Goal: Task Accomplishment & Management: Manage account settings

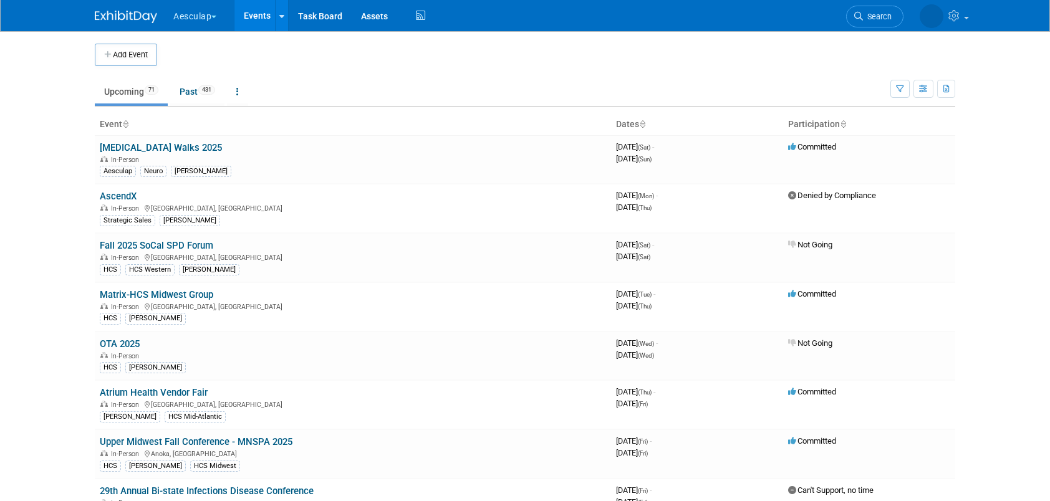
click at [216, 16] on span "button" at bounding box center [213, 17] width 5 height 2
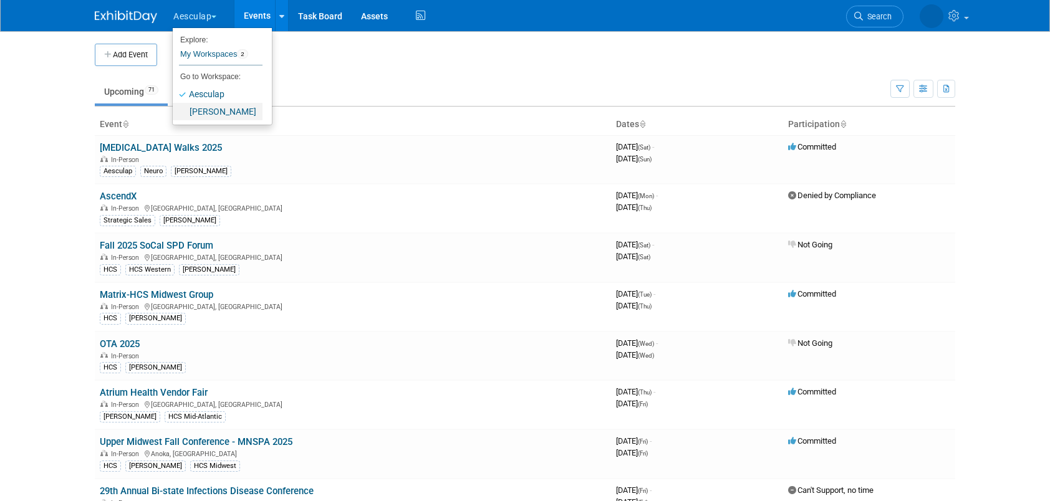
click at [223, 114] on link "[PERSON_NAME]" at bounding box center [218, 111] width 90 height 17
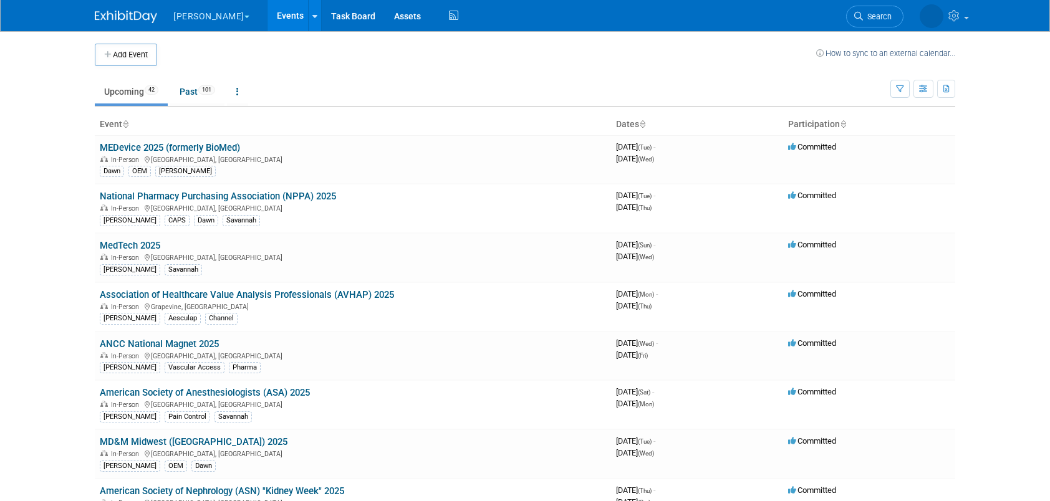
click at [388, 92] on ul "Upcoming 42 Past 101 All Events 143 Past and Upcoming Grouped Annually Events g…" at bounding box center [492, 93] width 795 height 28
click at [142, 243] on link "MedTech 2025" at bounding box center [130, 245] width 60 height 11
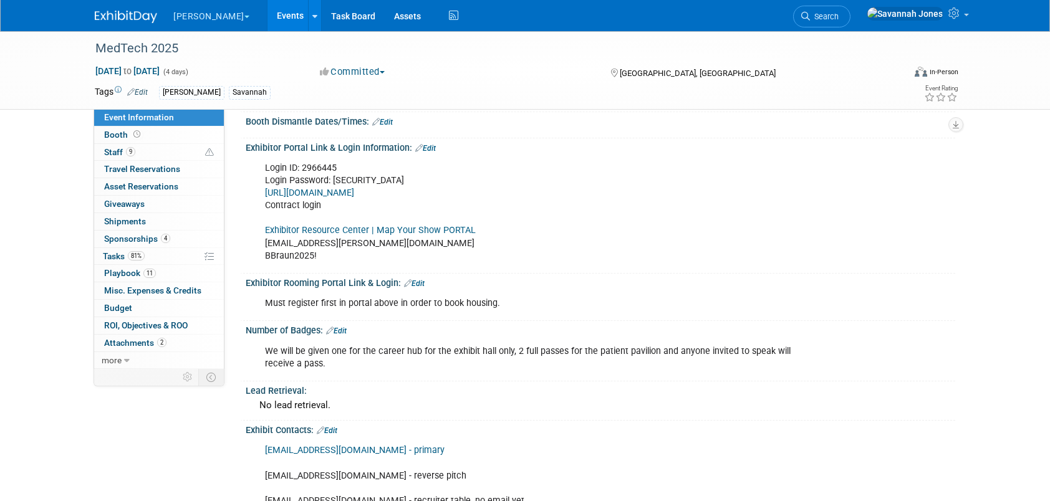
scroll to position [125, 0]
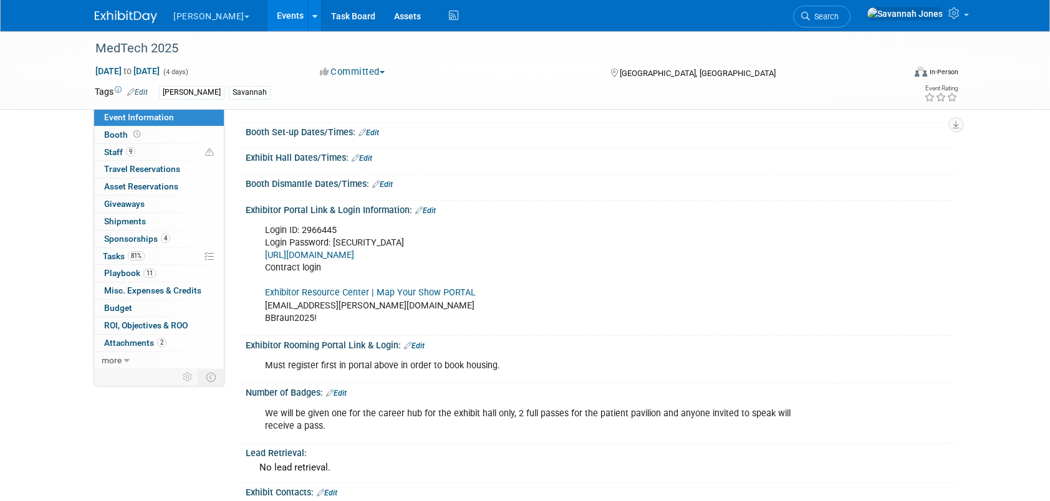
click at [398, 293] on link "Exhibitor Resource Center | Map Your Show PORTAL" at bounding box center [370, 292] width 211 height 11
click at [267, 16] on link "Events" at bounding box center [290, 15] width 46 height 31
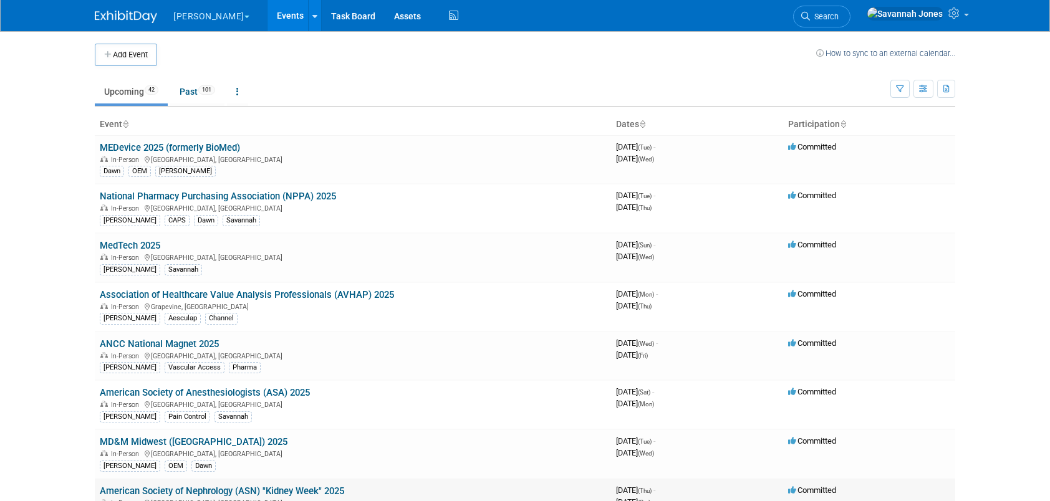
click at [264, 491] on link "American Society of Nephrology (ASN) "Kidney Week" 2025" at bounding box center [222, 491] width 244 height 11
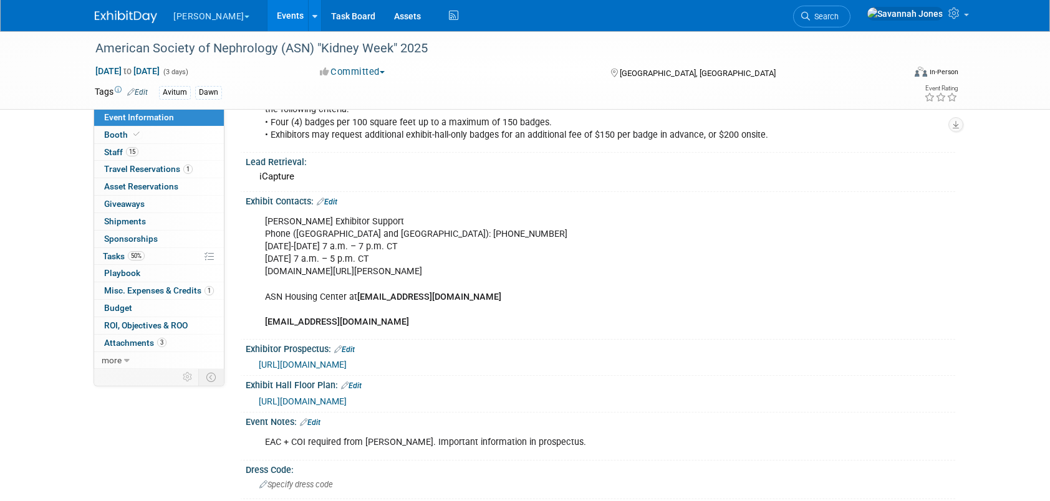
scroll to position [561, 0]
click at [158, 143] on div "Booth Booth" at bounding box center [159, 135] width 130 height 17
click at [164, 136] on link "Booth" at bounding box center [159, 135] width 130 height 17
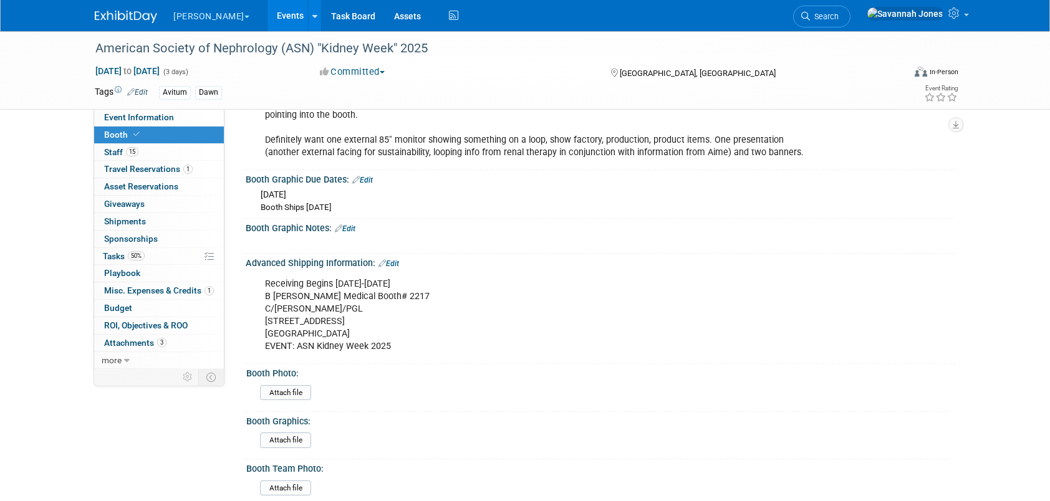
scroll to position [686, 0]
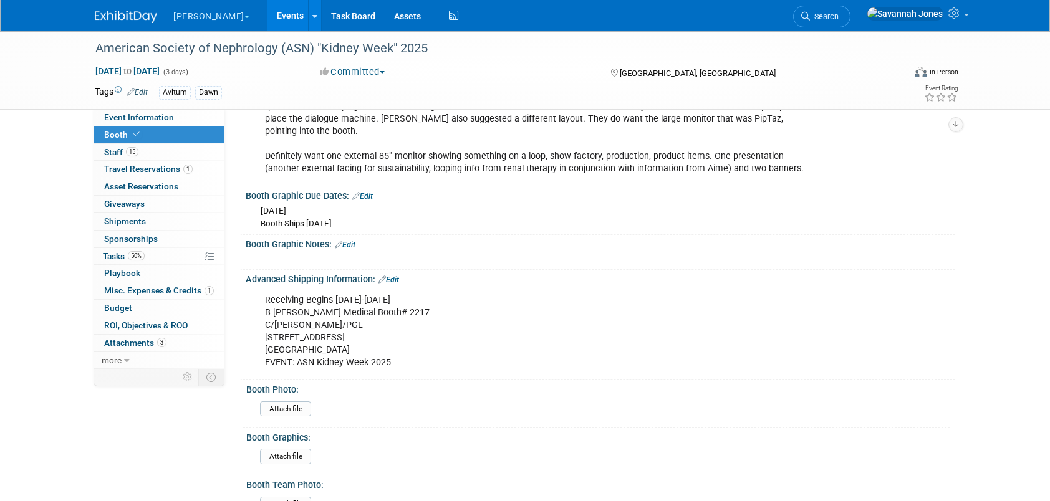
click at [286, 206] on span "Thu. Sep 25, 2025" at bounding box center [274, 211] width 26 height 10
click at [355, 192] on icon at bounding box center [355, 196] width 7 height 8
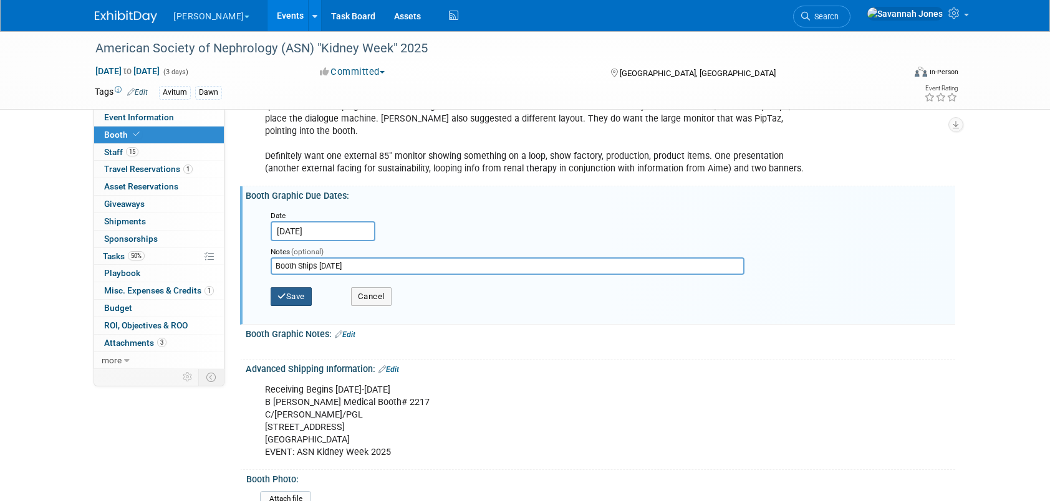
drag, startPoint x: 299, startPoint y: 286, endPoint x: 310, endPoint y: 286, distance: 10.6
click at [299, 287] on button "Save" at bounding box center [291, 296] width 41 height 19
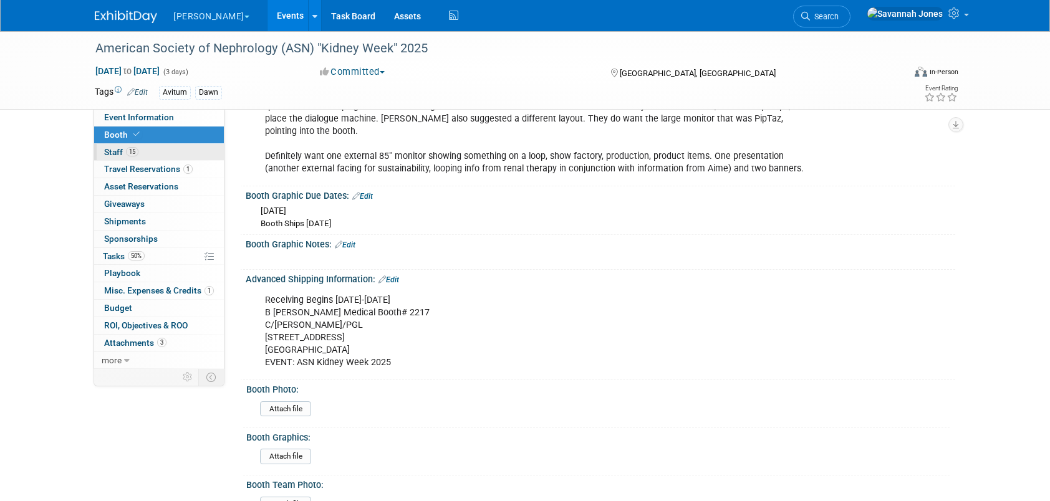
click at [153, 150] on link "15 Staff 15" at bounding box center [159, 152] width 130 height 17
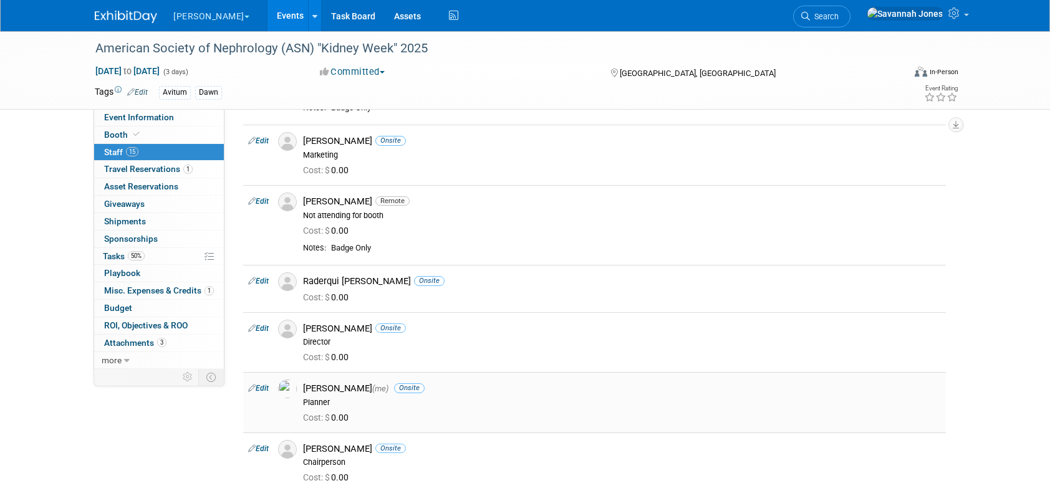
scroll to position [748, 0]
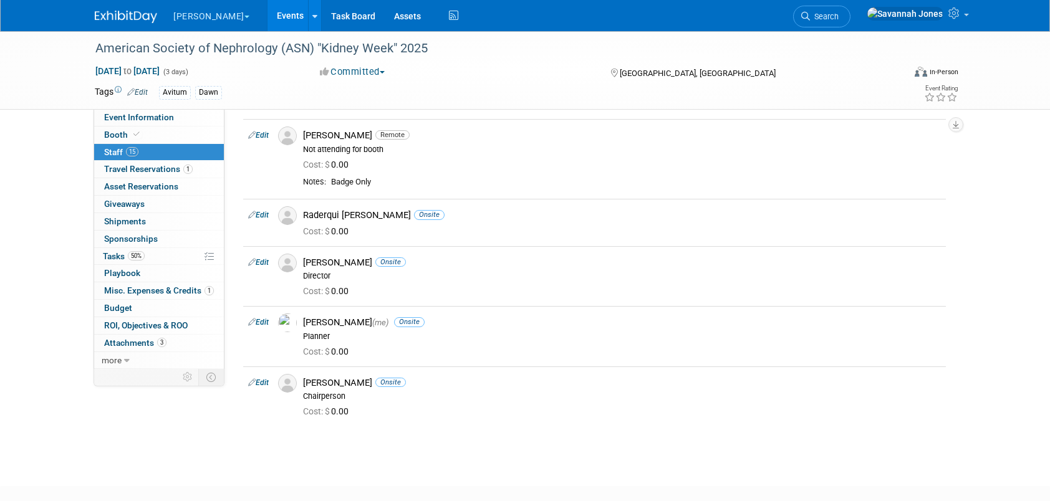
click at [267, 21] on link "Events" at bounding box center [290, 15] width 46 height 31
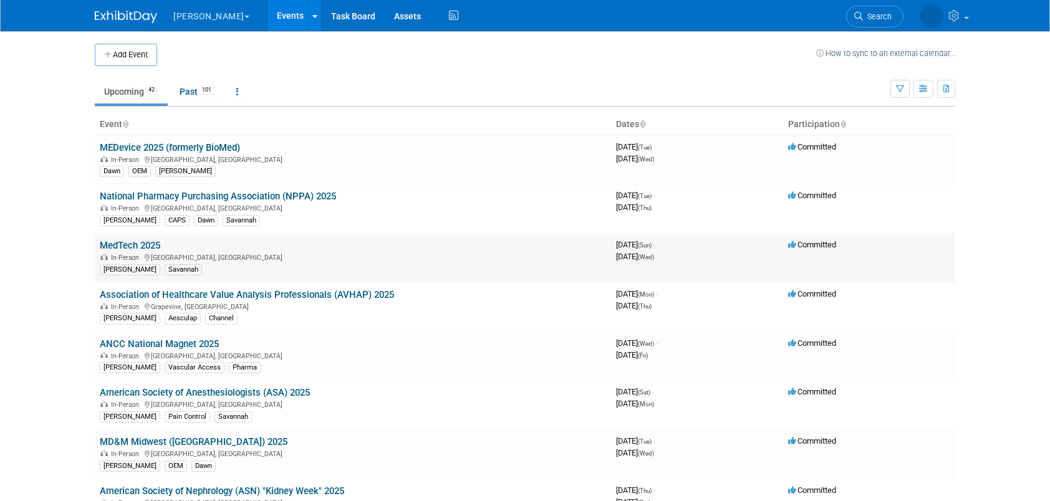
click at [144, 243] on link "MedTech 2025" at bounding box center [130, 245] width 60 height 11
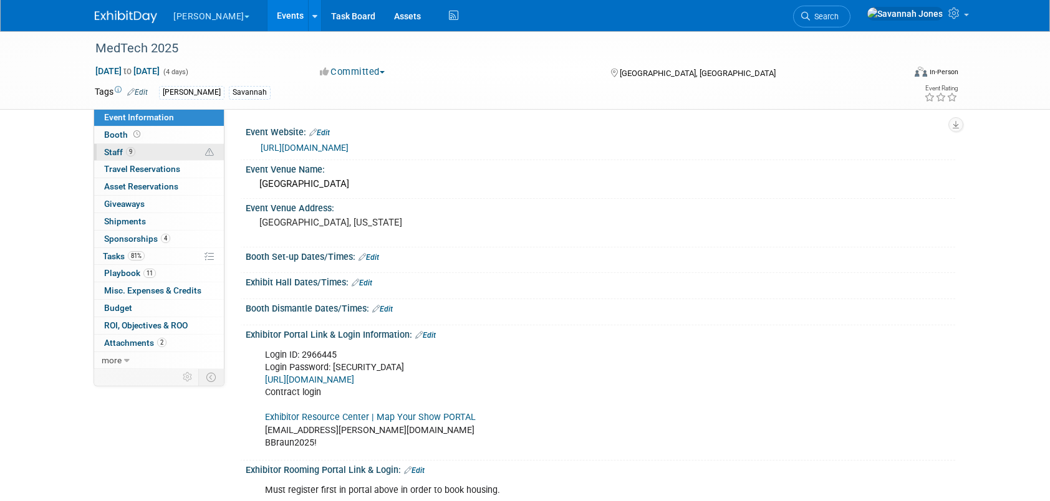
click at [196, 145] on link "9 Staff 9" at bounding box center [159, 152] width 130 height 17
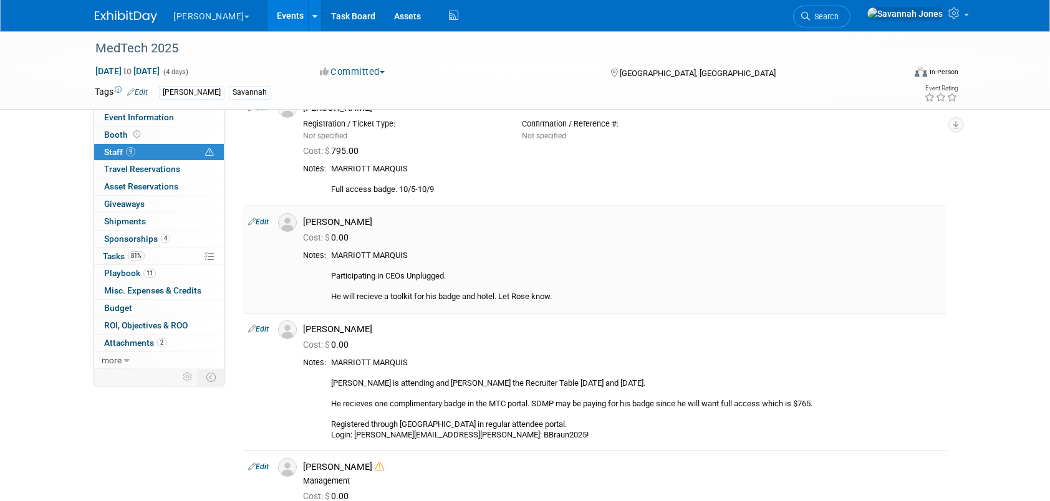
scroll to position [499, 0]
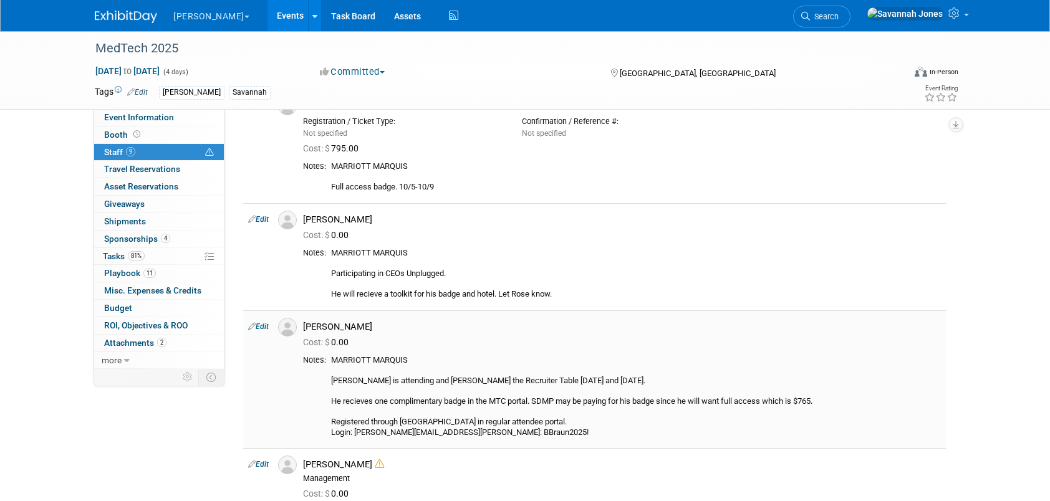
click at [264, 324] on link "Edit" at bounding box center [258, 326] width 21 height 9
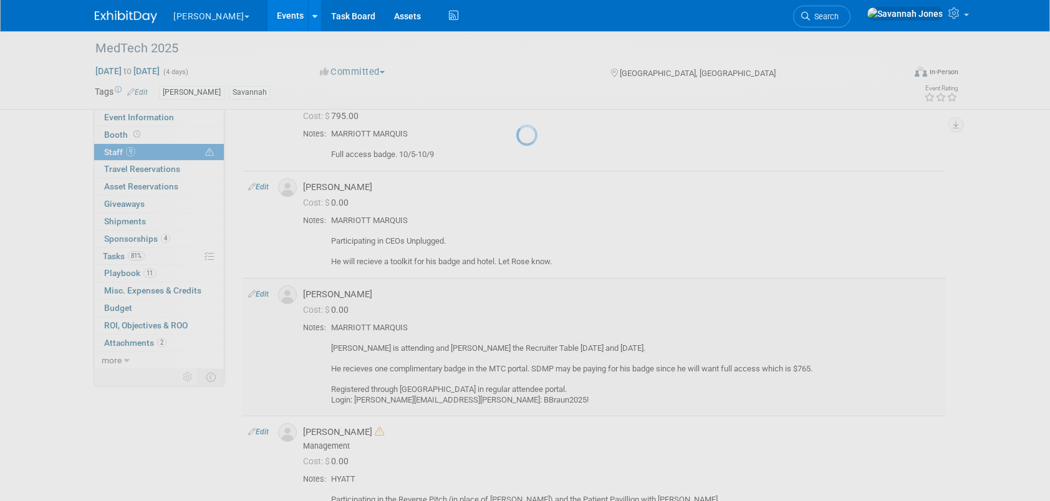
select select "036c7f1a-f166-4da5-bdb2-1acf3de7be33"
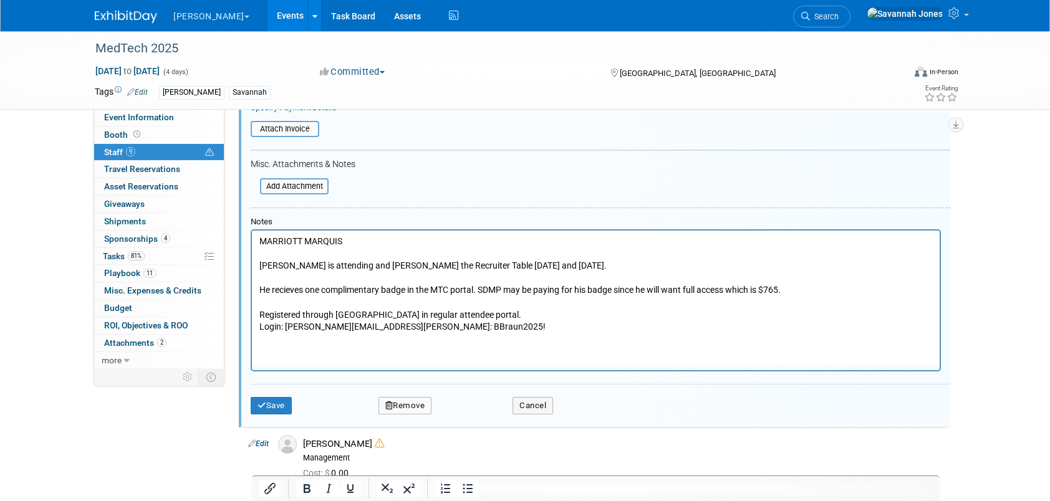
scroll to position [978, 0]
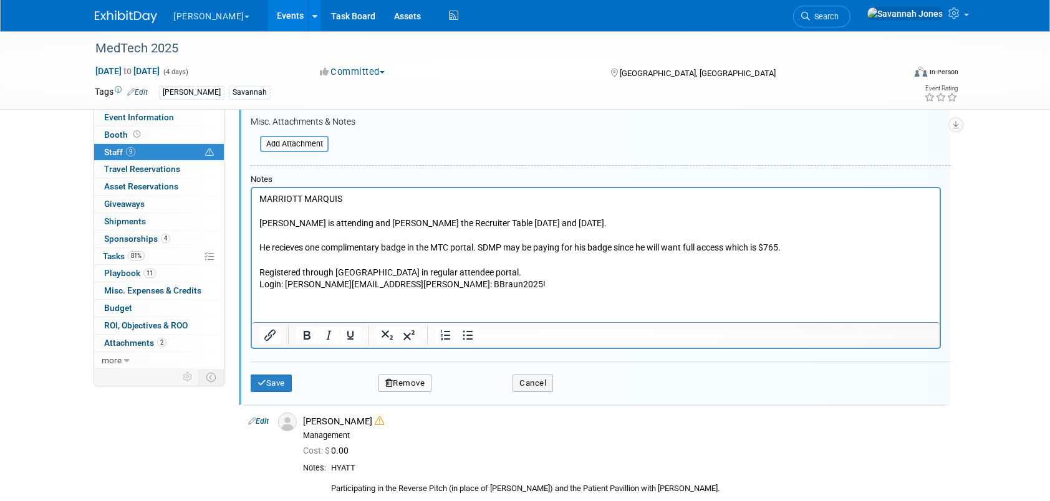
click at [392, 382] on button "Remove" at bounding box center [405, 383] width 54 height 17
click at [468, 390] on link "Yes" at bounding box center [473, 392] width 36 height 20
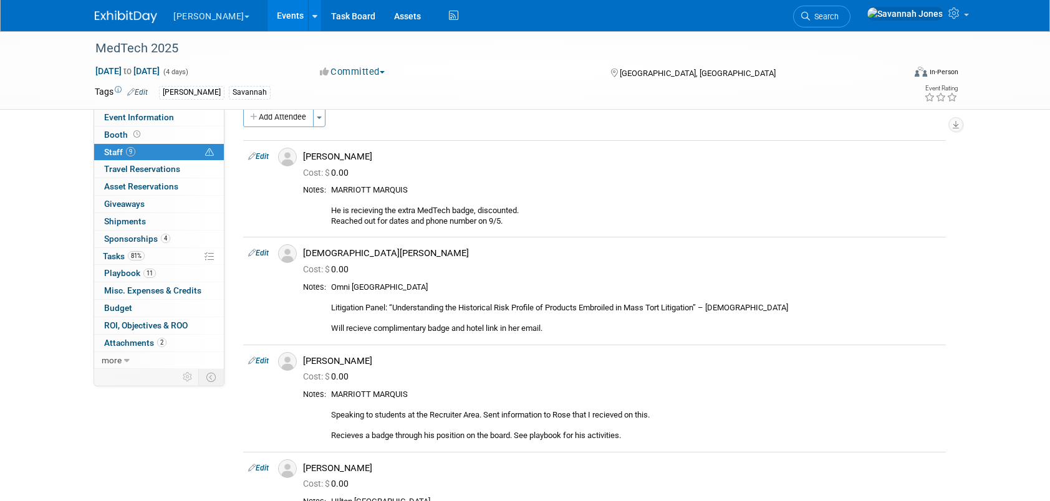
scroll to position [691, 0]
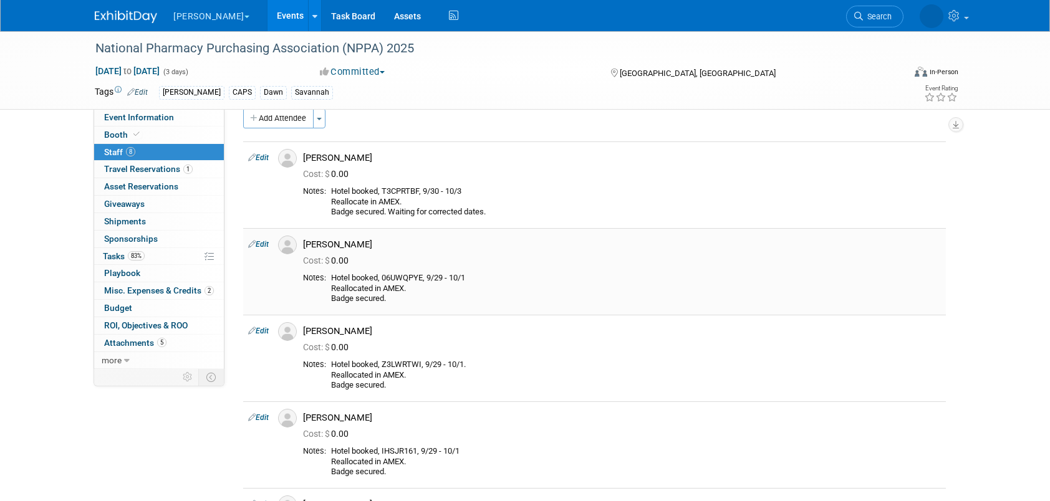
scroll to position [17, 0]
click at [403, 187] on div "Hotel booked, T3CPRTBF, 9/30 - 10/3 Reallocate in AMEX. Badge secured. Waiting …" at bounding box center [636, 201] width 610 height 31
copy div "T3CPRTBF"
click at [145, 236] on span "Sponsorships 0" at bounding box center [131, 239] width 54 height 10
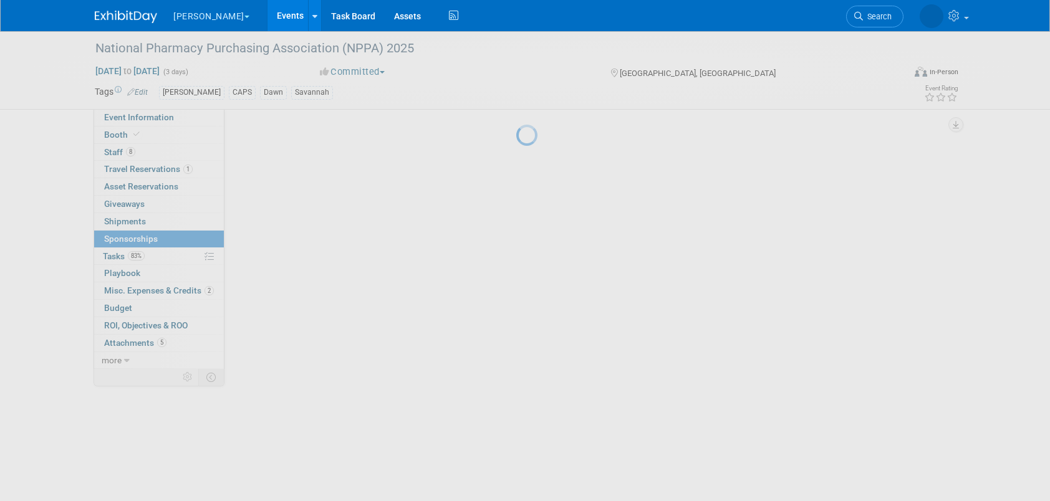
scroll to position [0, 0]
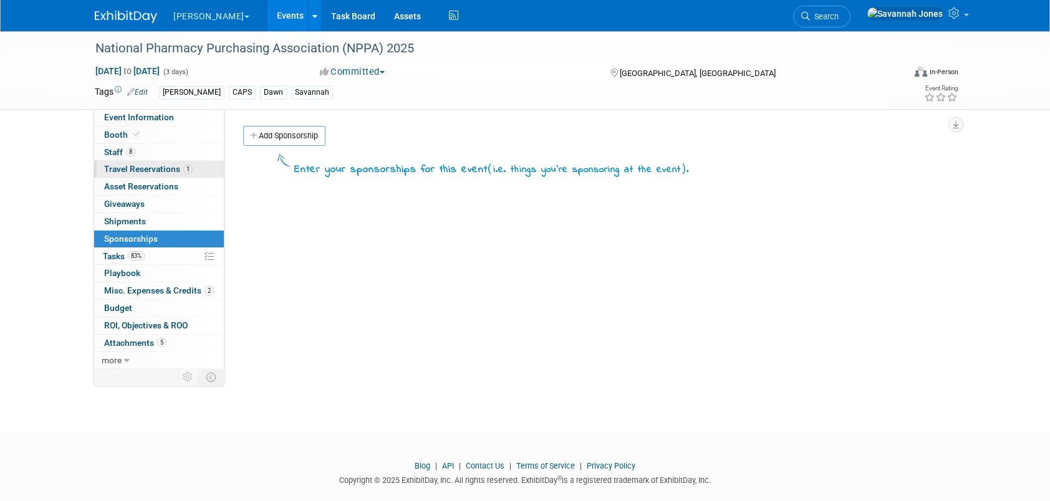
click at [156, 164] on span "Travel Reservations 1" at bounding box center [148, 169] width 89 height 10
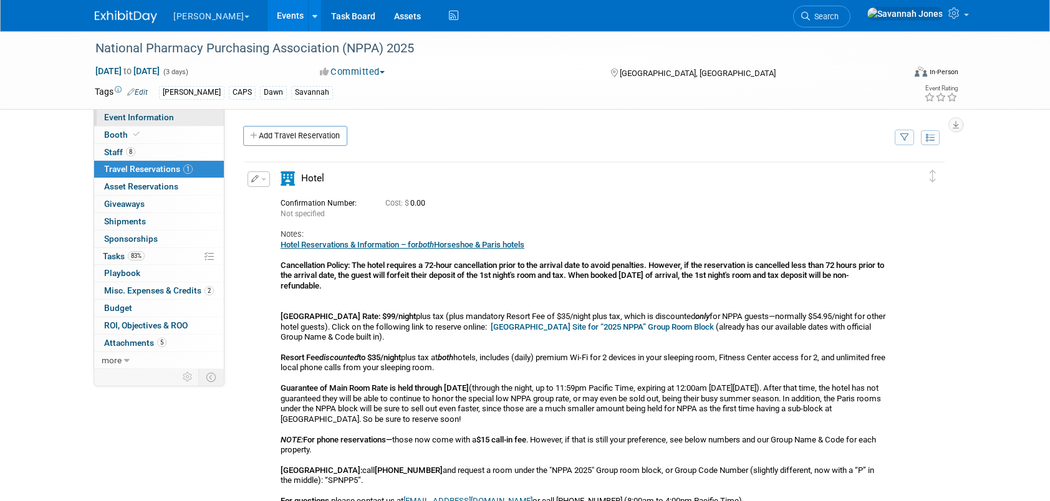
click at [143, 118] on span "Event Information" at bounding box center [139, 117] width 70 height 10
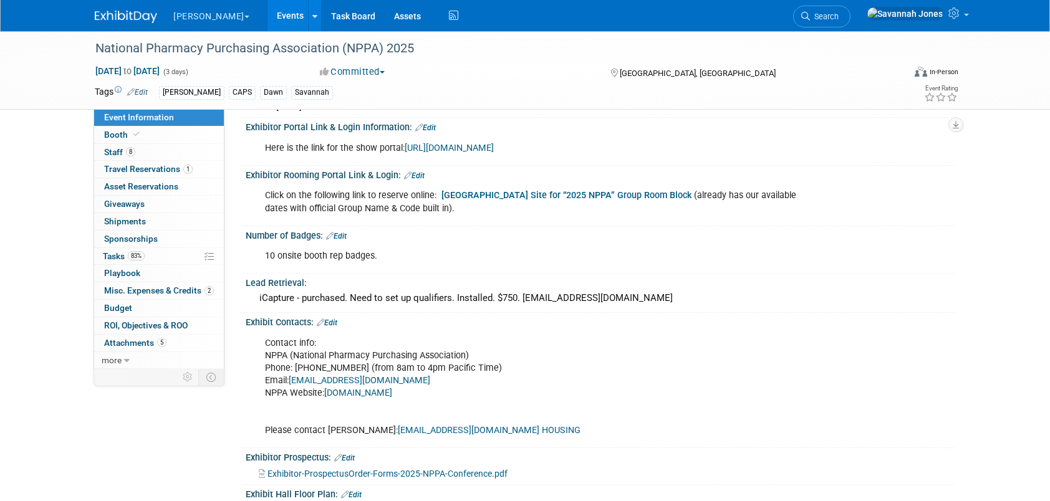
scroll to position [249, 0]
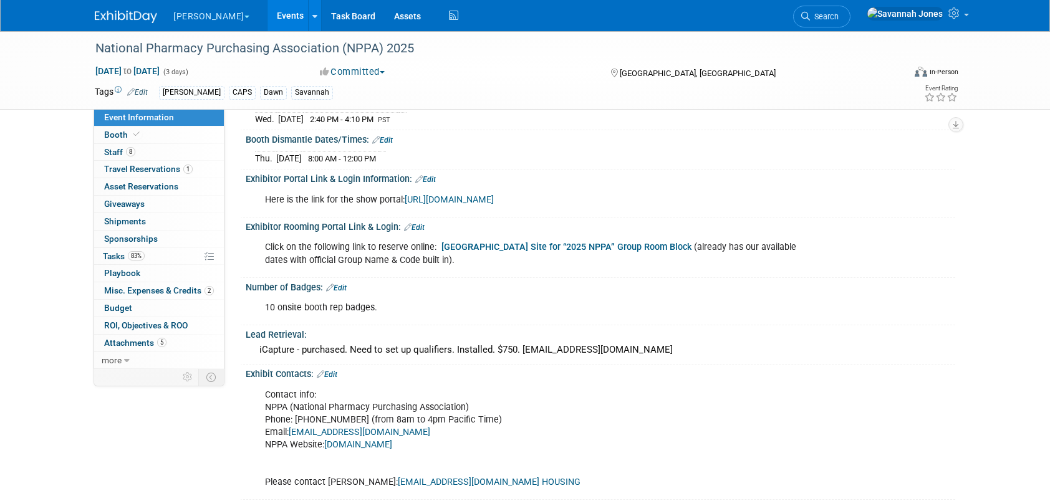
click at [494, 242] on b "[GEOGRAPHIC_DATA] Site for “2025 NPPA” Group Room Block" at bounding box center [566, 247] width 250 height 11
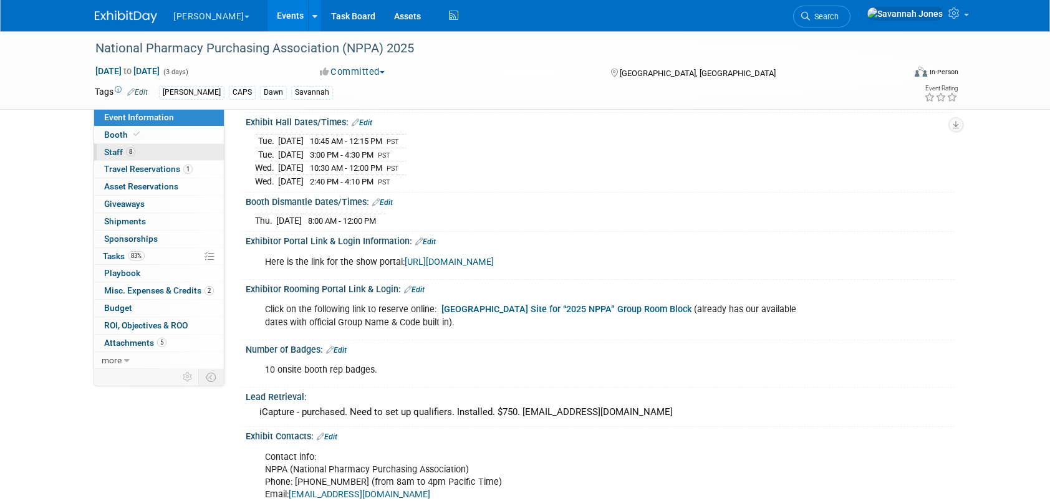
scroll to position [187, 0]
click at [168, 148] on link "8 Staff 8" at bounding box center [159, 152] width 130 height 17
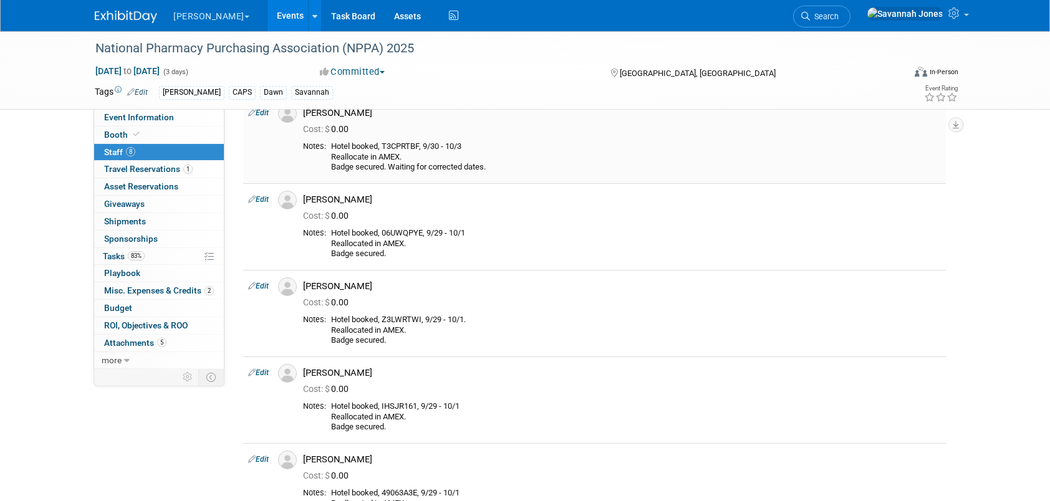
scroll to position [0, 0]
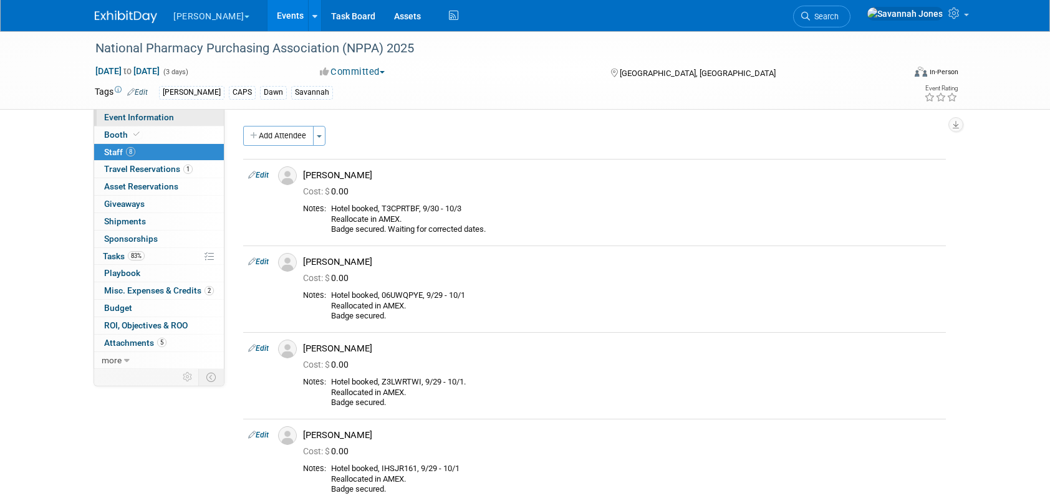
click at [177, 115] on link "Event Information" at bounding box center [159, 117] width 130 height 17
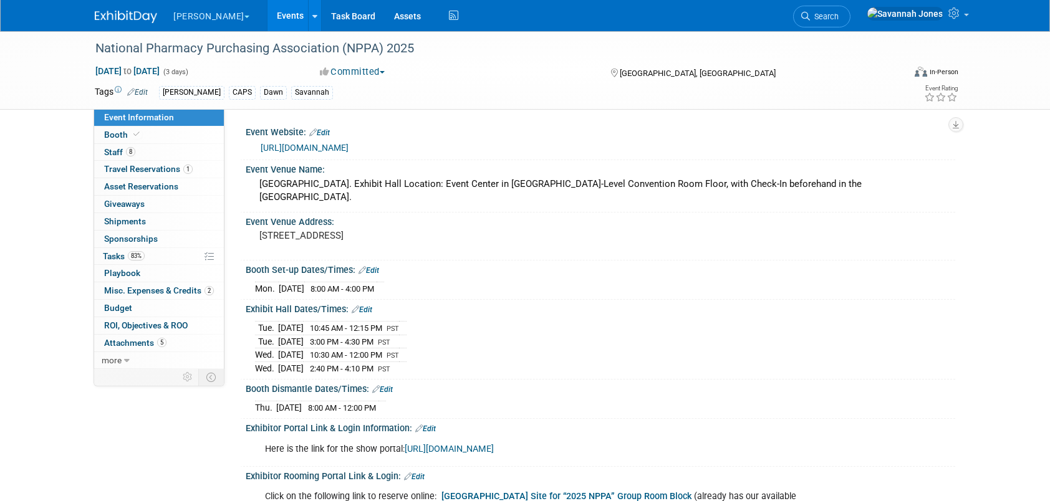
click at [267, 11] on link "Events" at bounding box center [290, 15] width 46 height 31
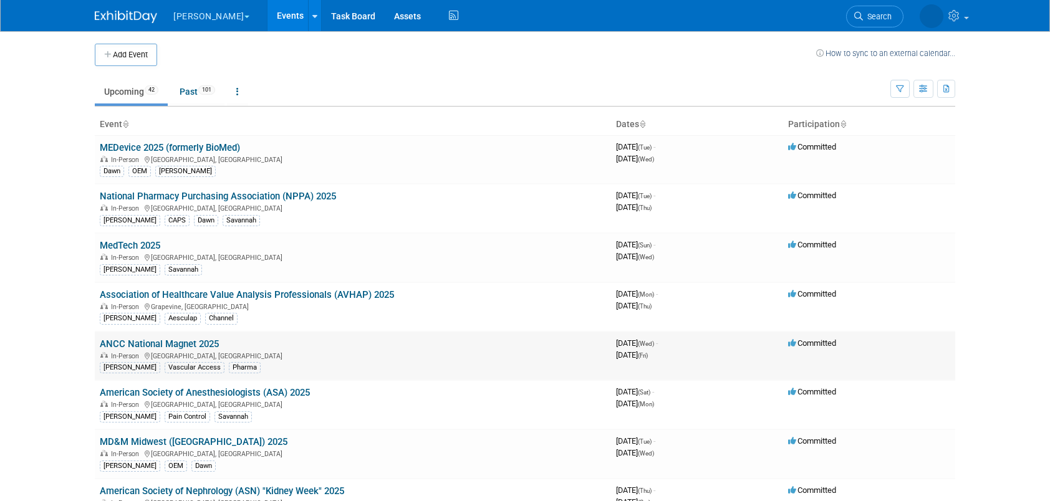
click at [172, 339] on link "ANCC National Magnet 2025" at bounding box center [159, 344] width 119 height 11
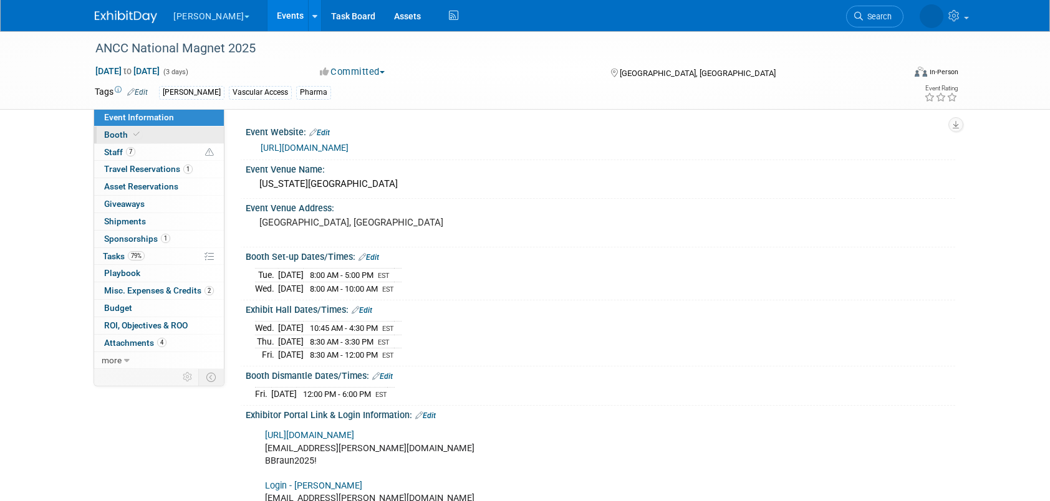
click at [193, 132] on link "Booth" at bounding box center [159, 135] width 130 height 17
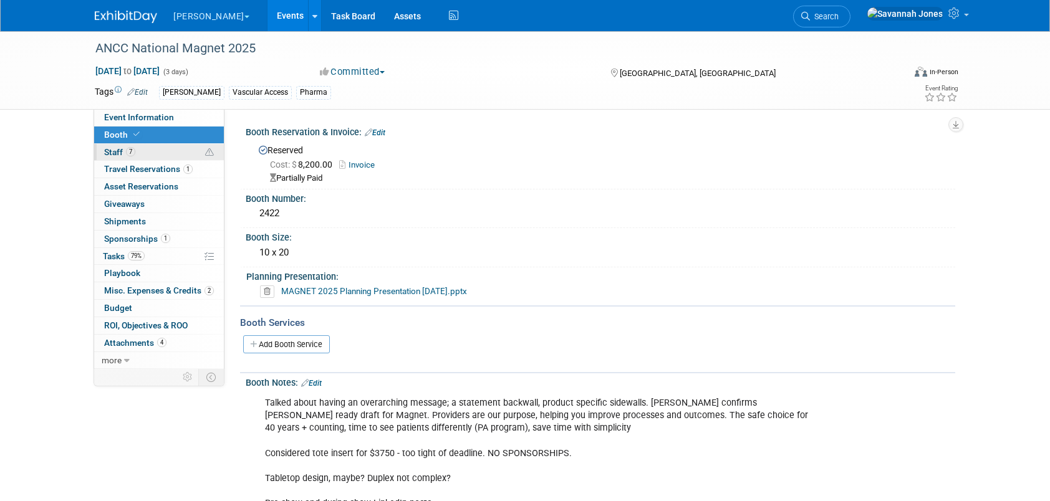
click at [193, 152] on link "7 Staff 7" at bounding box center [159, 152] width 130 height 17
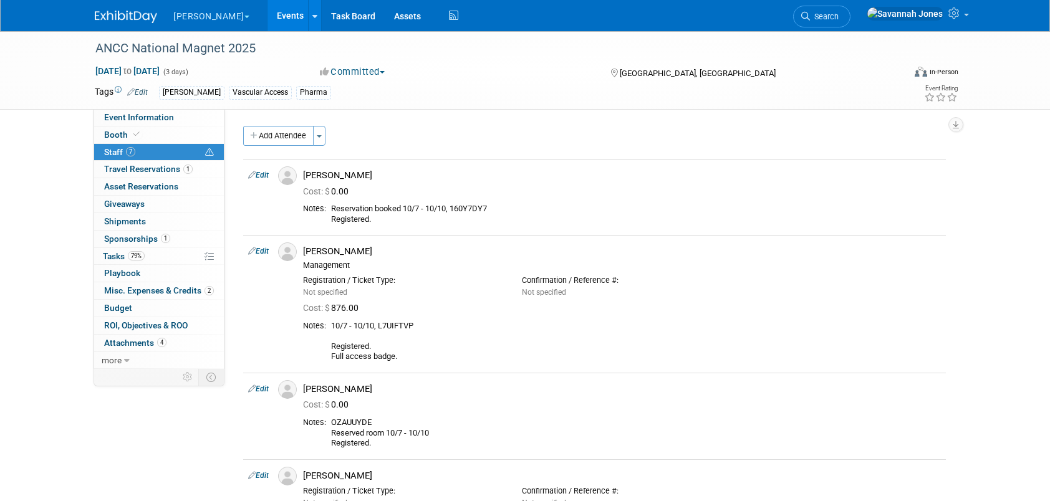
click at [267, 11] on link "Events" at bounding box center [290, 15] width 46 height 31
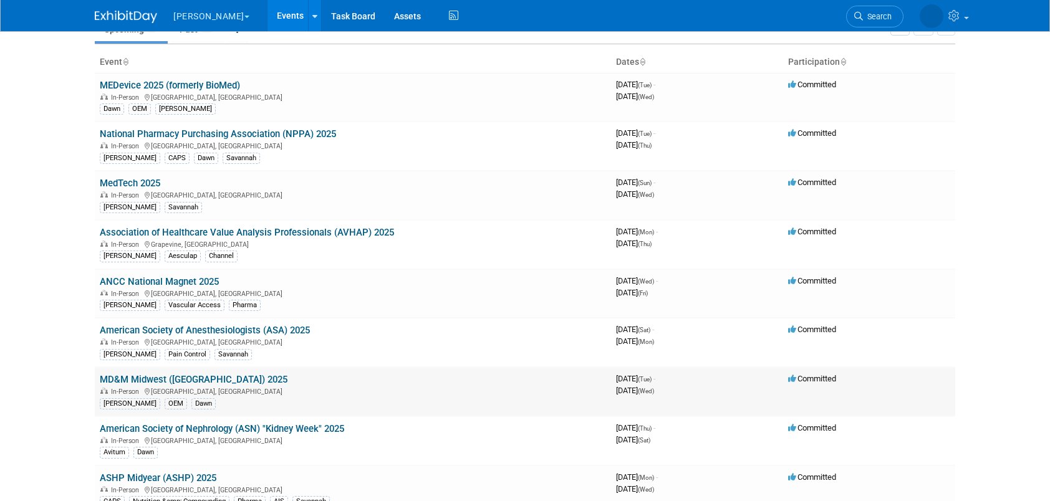
scroll to position [62, 0]
click at [302, 130] on link "National Pharmacy Purchasing Association (NPPA) 2025" at bounding box center [218, 133] width 236 height 11
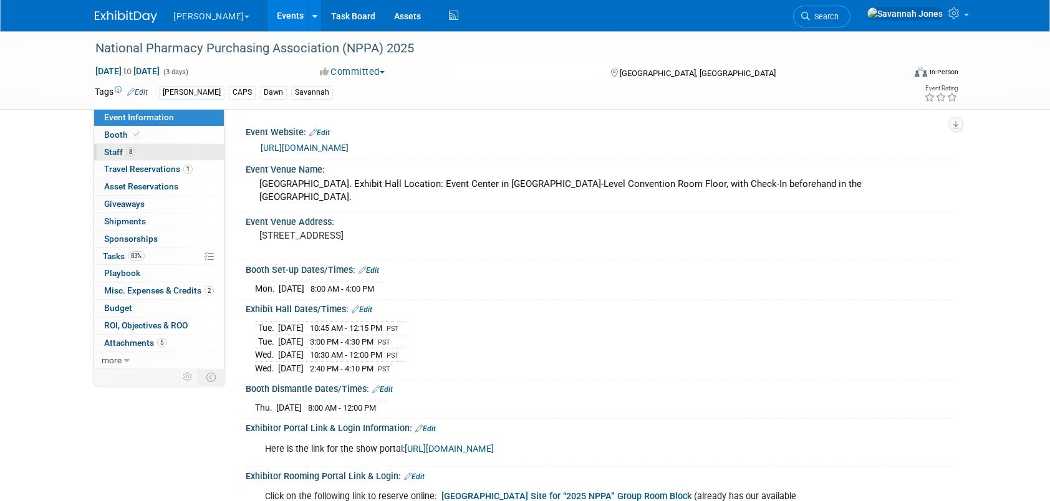
click at [167, 151] on link "8 Staff 8" at bounding box center [159, 152] width 130 height 17
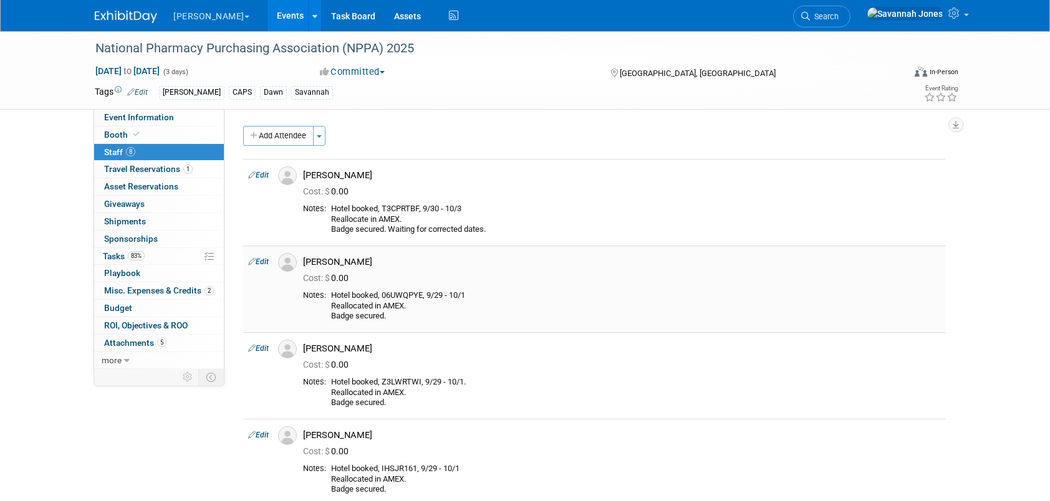
click at [404, 291] on div "Hotel booked, 06UWQPYE, 9/29 - 10/1 Reallocated in AMEX. Badge secured." at bounding box center [636, 306] width 610 height 31
copy div "06UWQPYE"
click at [171, 169] on span "Travel Reservations 1" at bounding box center [148, 169] width 89 height 10
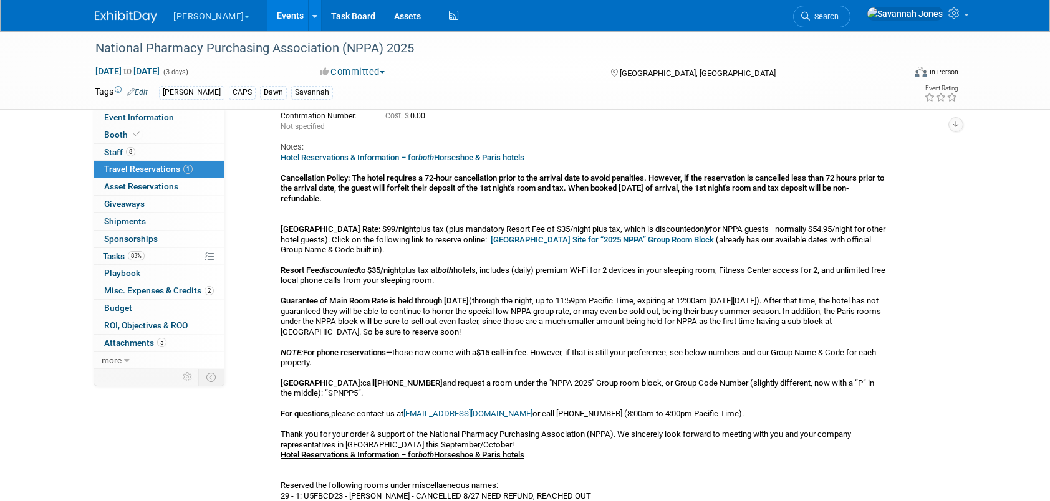
scroll to position [125, 0]
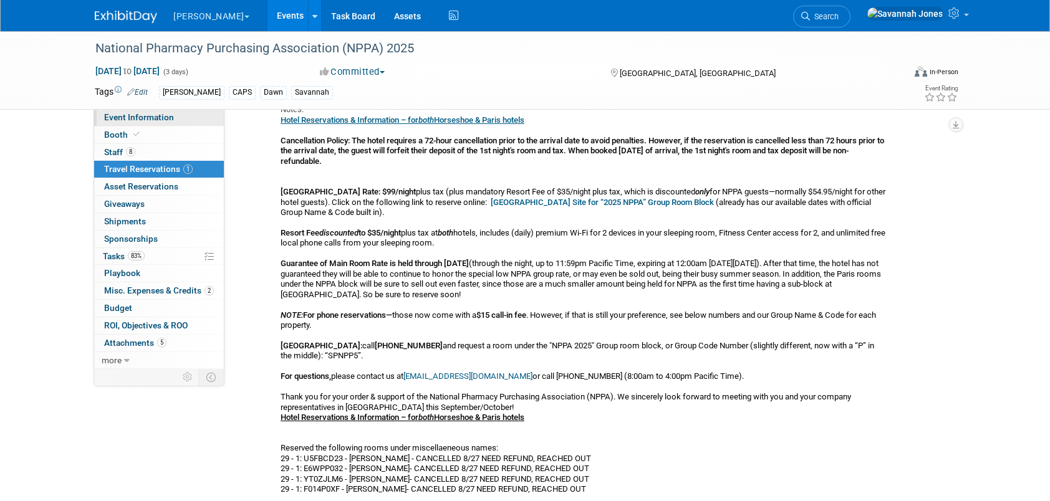
click at [166, 113] on span "Event Information" at bounding box center [139, 117] width 70 height 10
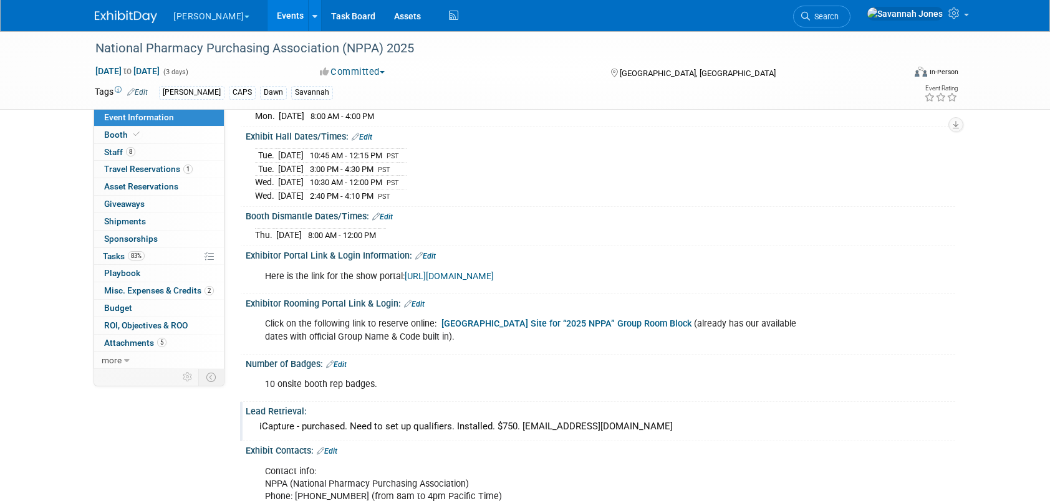
scroll to position [249, 0]
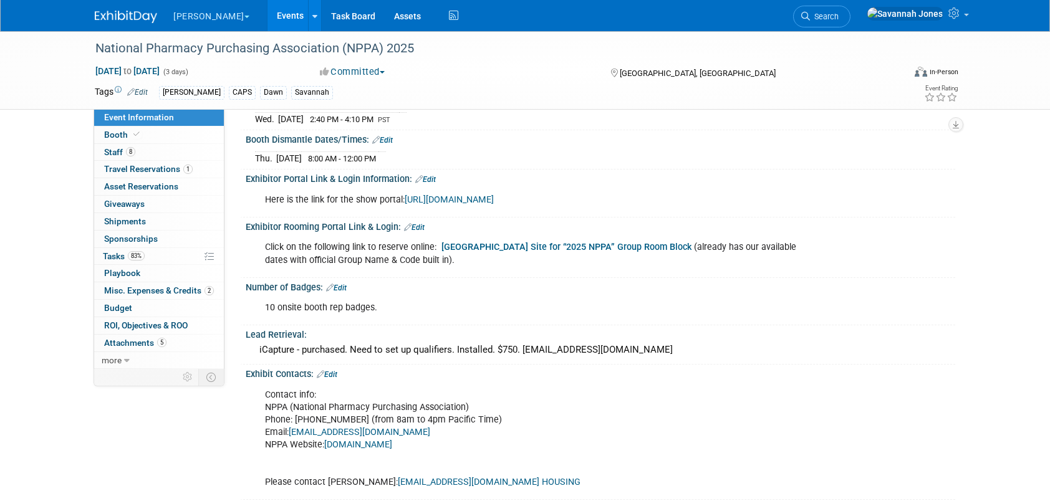
click at [568, 242] on b "[GEOGRAPHIC_DATA] Site for “2025 NPPA” Group Room Block" at bounding box center [566, 247] width 250 height 11
